Goal: Information Seeking & Learning: Learn about a topic

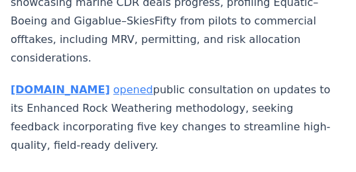
scroll to position [6818, 0]
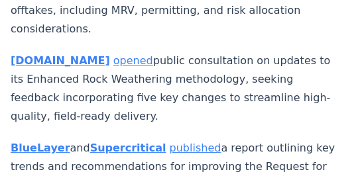
drag, startPoint x: 6, startPoint y: 64, endPoint x: 64, endPoint y: 117, distance: 78.8
copy p "Heriot-Watt University launched what it calls the first university-led online c…"
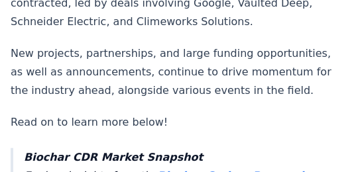
scroll to position [547, 0]
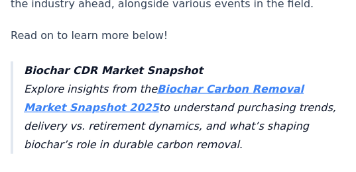
click at [244, 83] on strong "Biochar Carbon Removal Market Snapshot 2025" at bounding box center [164, 98] width 280 height 31
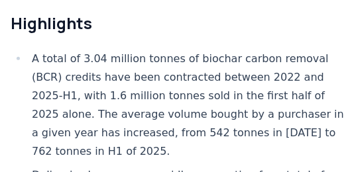
scroll to position [450, 0]
